Goal: Navigation & Orientation: Find specific page/section

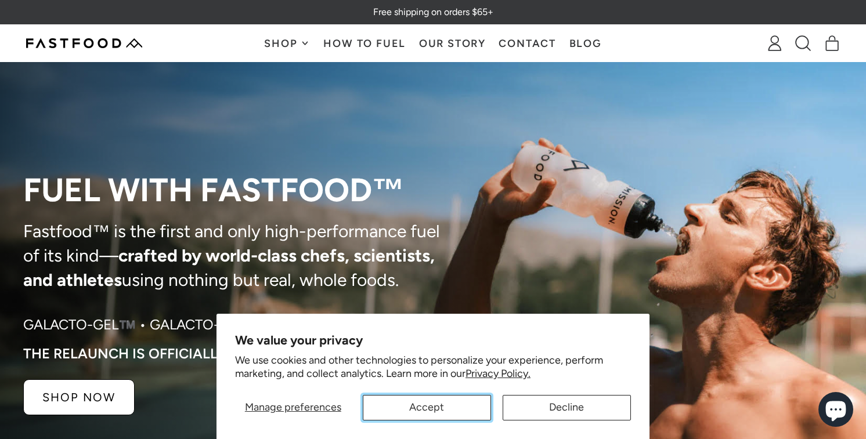
click at [387, 398] on button "Accept" at bounding box center [427, 408] width 128 height 26
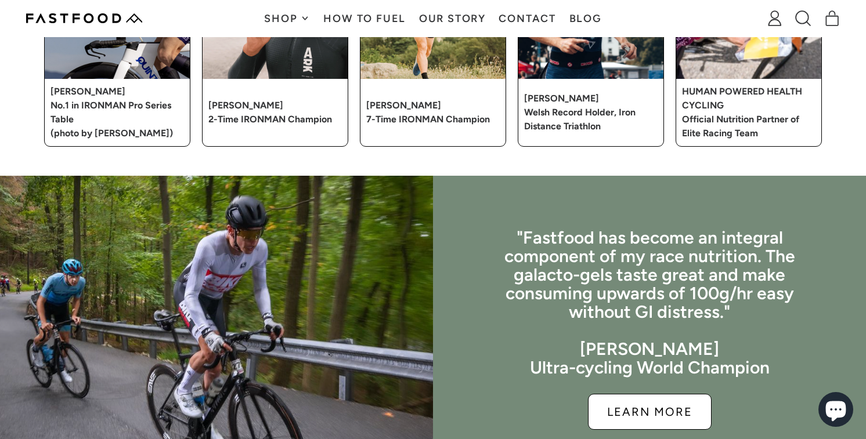
scroll to position [2726, 0]
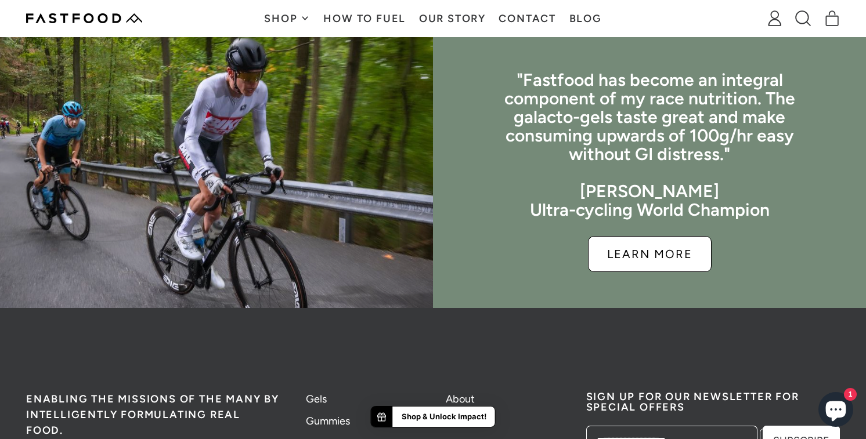
click at [305, 17] on icon at bounding box center [304, 18] width 5 height 5
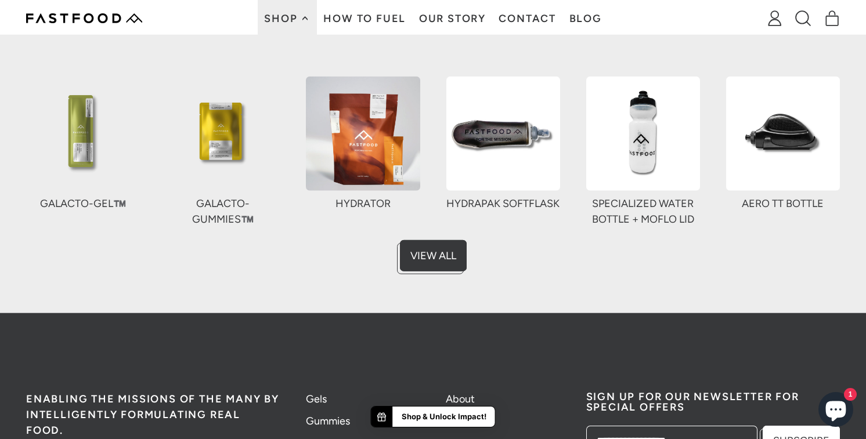
click at [363, 145] on img at bounding box center [363, 134] width 114 height 114
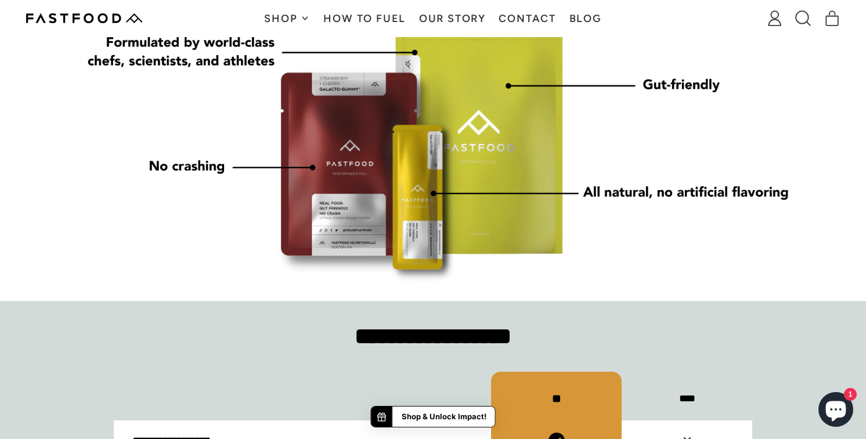
scroll to position [652, 0]
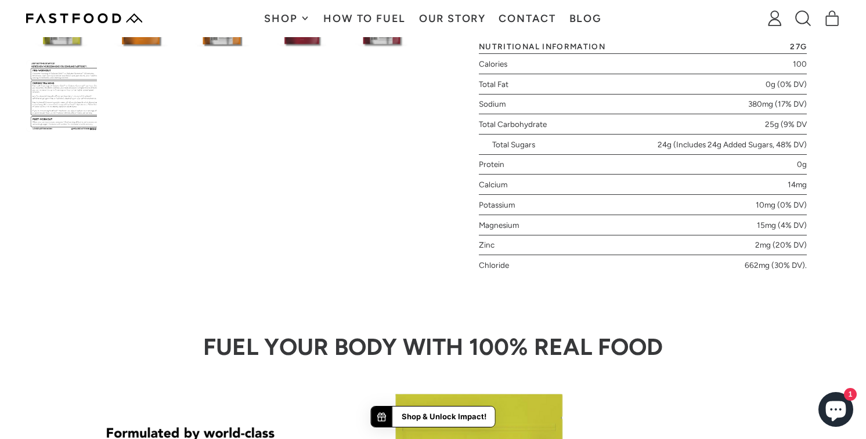
click at [135, 21] on img at bounding box center [84, 18] width 116 height 10
